Goal: Communication & Community: Answer question/provide support

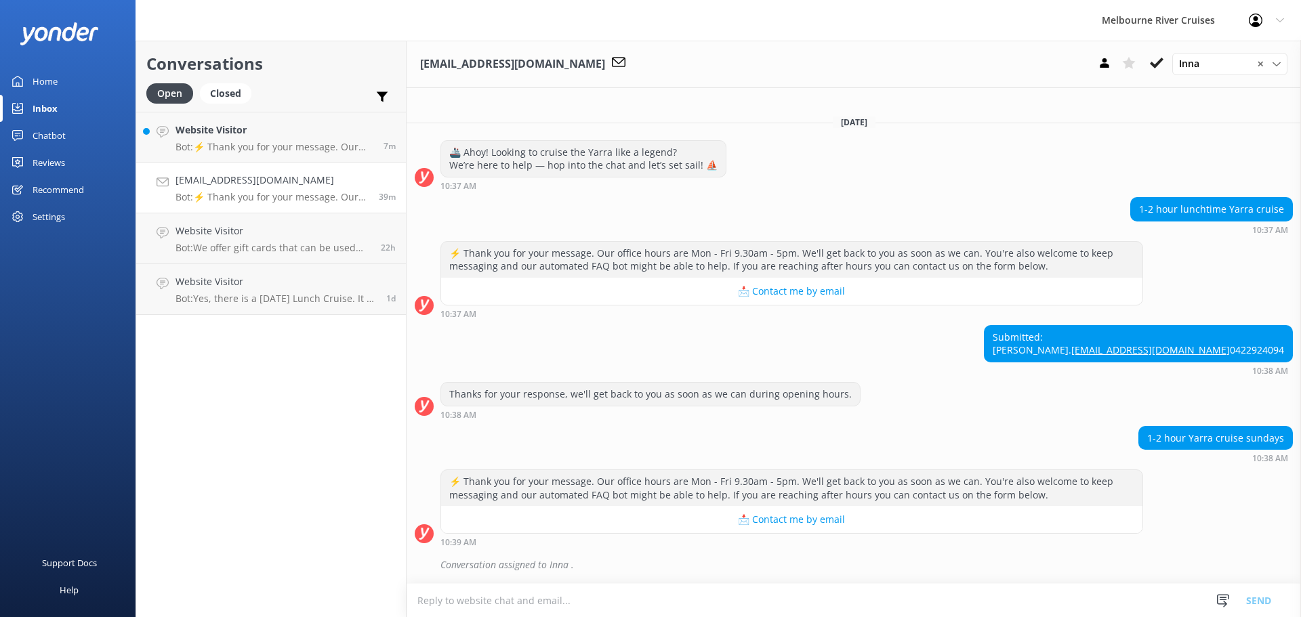
scroll to position [10, 0]
click at [1154, 61] on icon at bounding box center [1157, 63] width 14 height 14
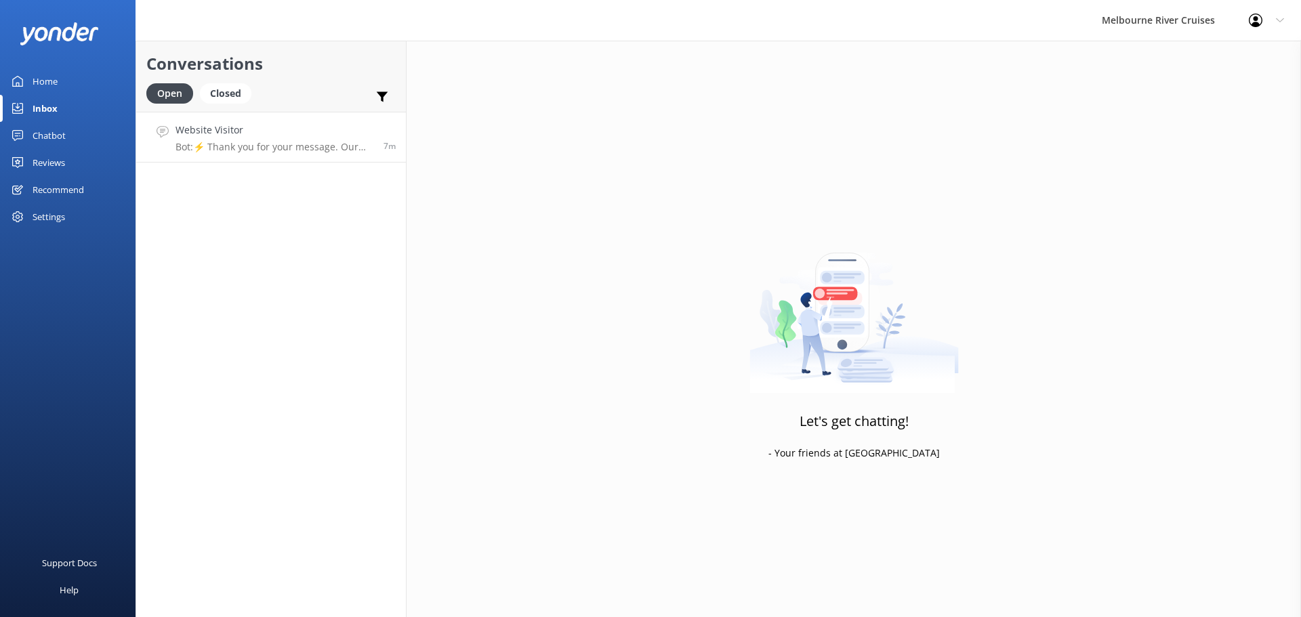
click at [245, 137] on h4 "Website Visitor" at bounding box center [274, 130] width 198 height 15
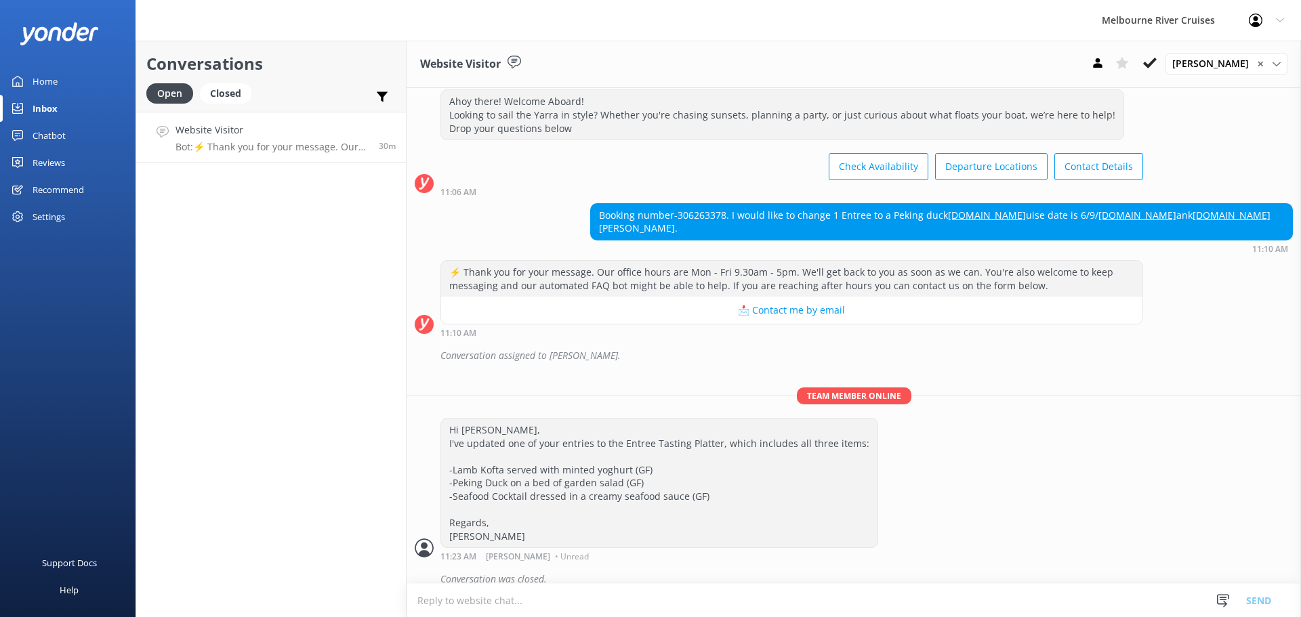
scroll to position [35, 0]
click at [226, 91] on div "Closed" at bounding box center [225, 93] width 51 height 20
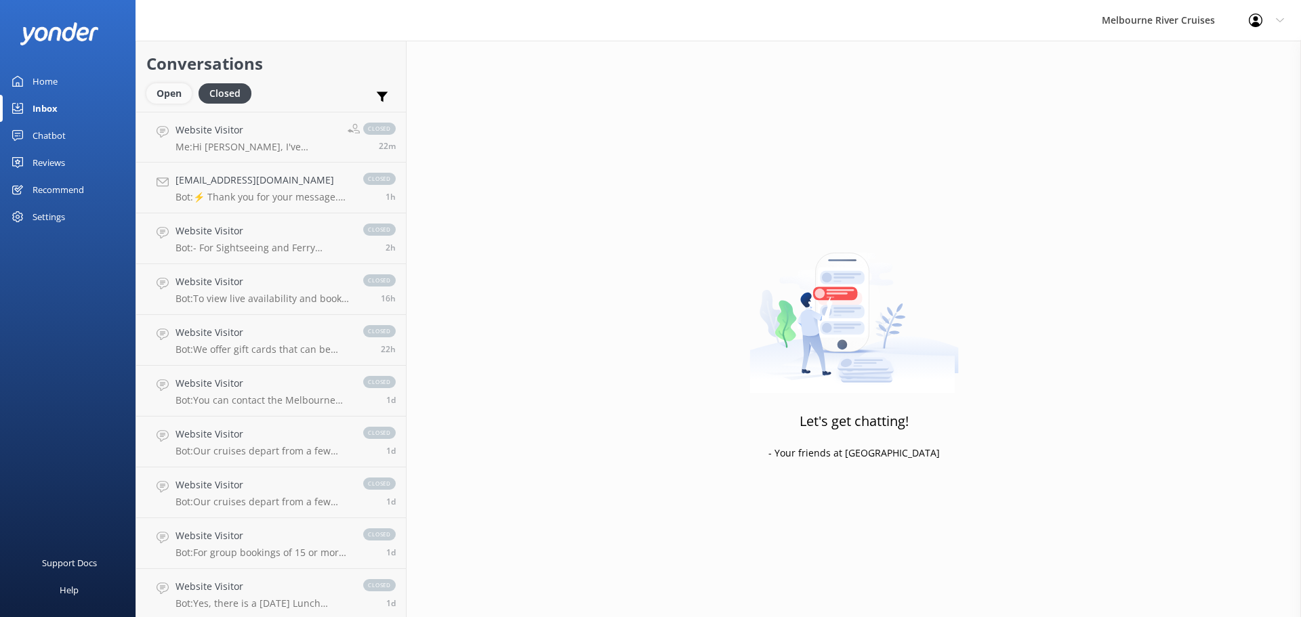
click at [170, 93] on div "Open" at bounding box center [168, 93] width 45 height 20
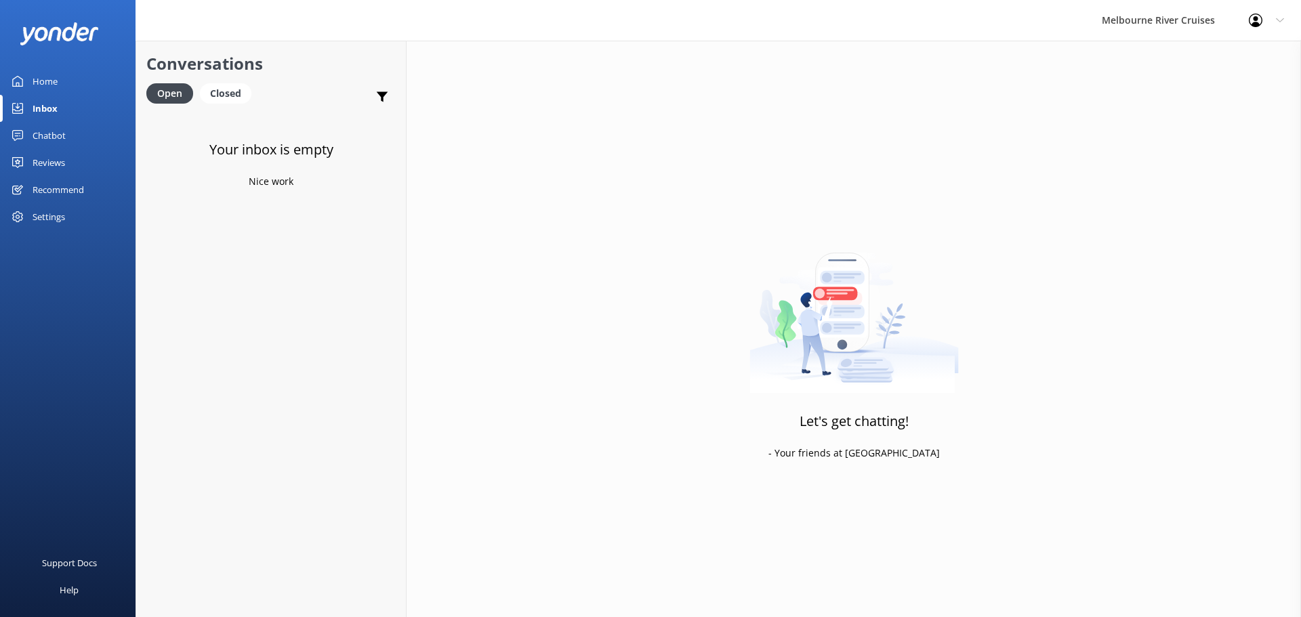
click at [42, 110] on div "Inbox" at bounding box center [45, 108] width 25 height 27
click at [49, 137] on div "Chatbot" at bounding box center [49, 135] width 33 height 27
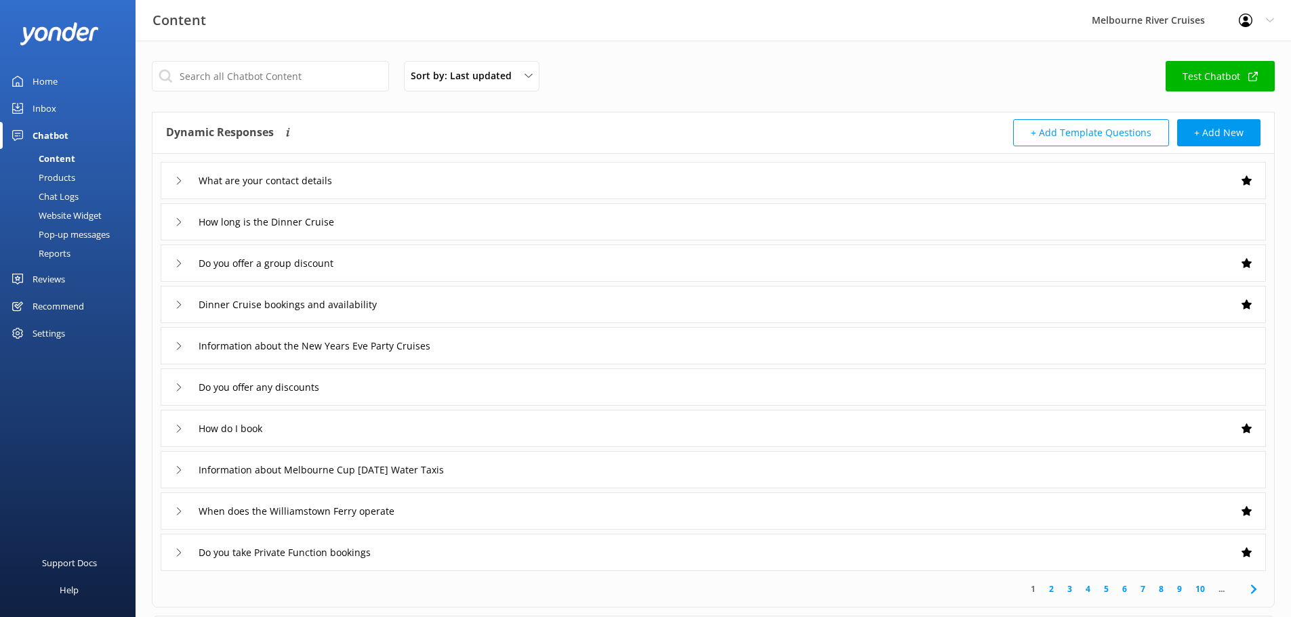
click at [39, 108] on div "Inbox" at bounding box center [45, 108] width 24 height 27
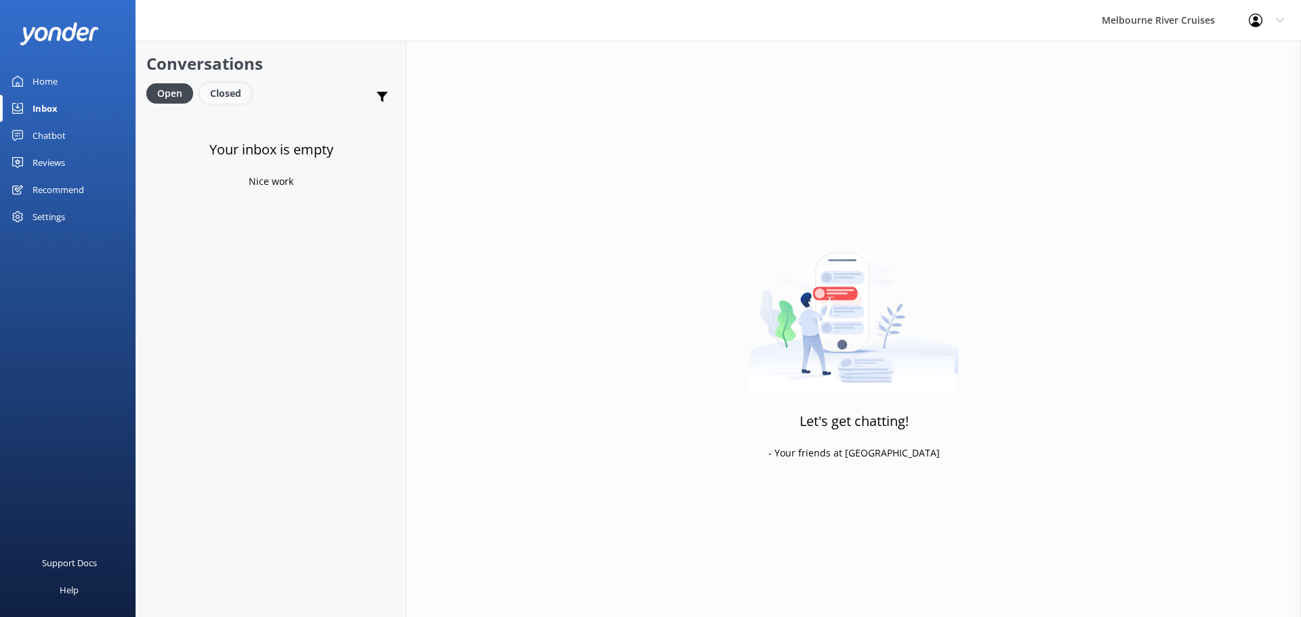
click at [234, 91] on div "Closed" at bounding box center [225, 93] width 51 height 20
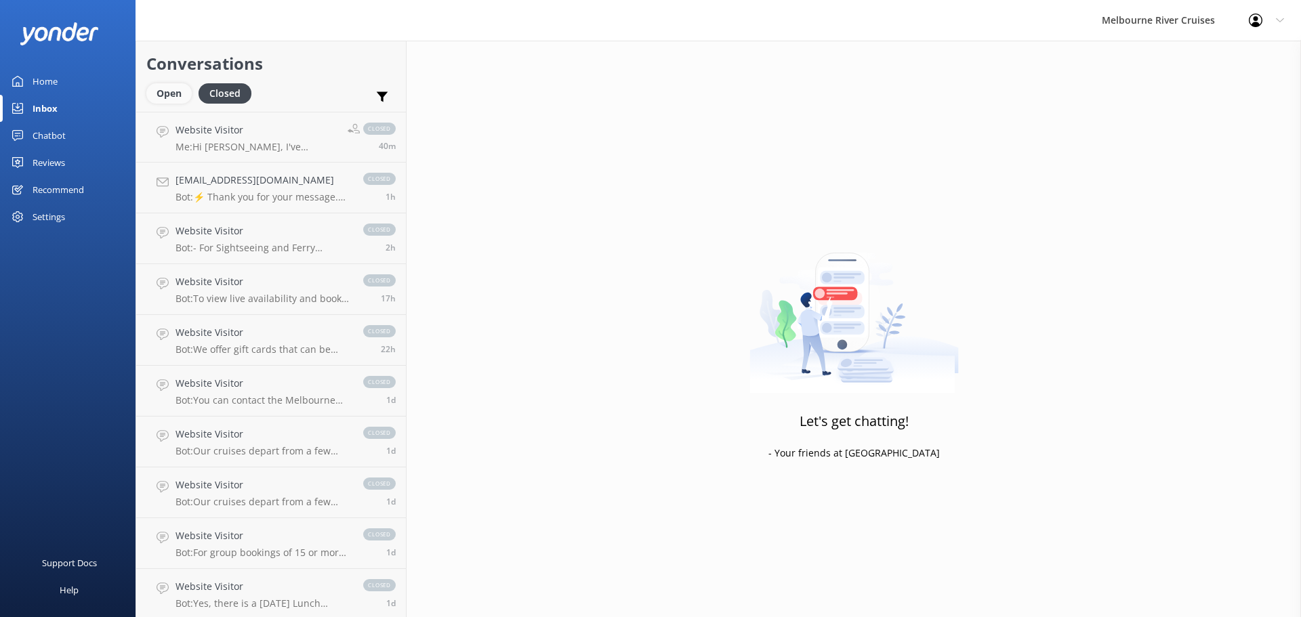
click at [165, 93] on div "Open" at bounding box center [168, 93] width 45 height 20
